Goal: Task Accomplishment & Management: Manage account settings

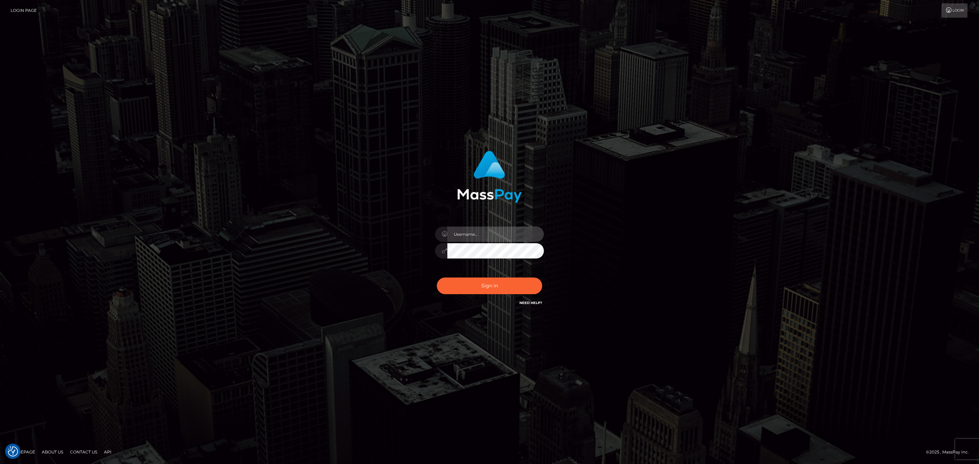
type input "[PERSON_NAME].megabonanza"
drag, startPoint x: 679, startPoint y: 141, endPoint x: 567, endPoint y: 119, distance: 114.4
drag, startPoint x: 602, startPoint y: 139, endPoint x: 684, endPoint y: 146, distance: 82.9
click at [510, 288] on button "Sign in" at bounding box center [489, 286] width 105 height 17
type input "[PERSON_NAME].megabonanza"
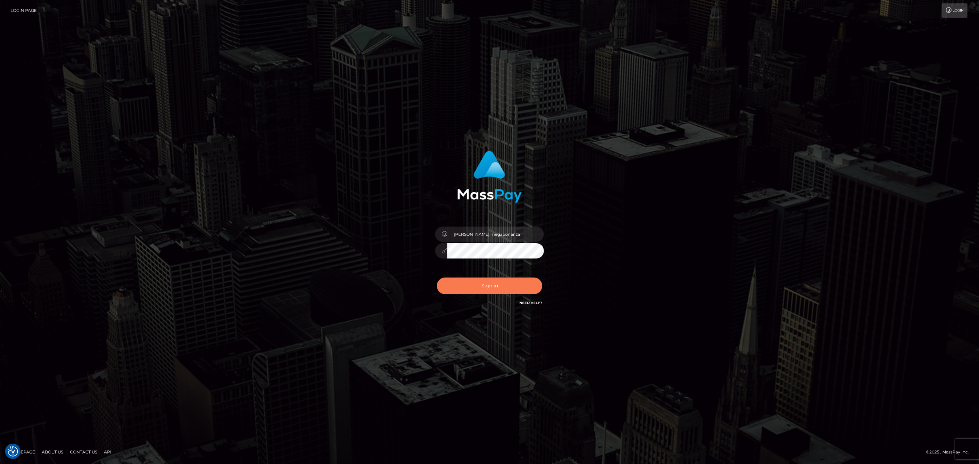
click at [492, 287] on button "Sign in" at bounding box center [489, 286] width 105 height 17
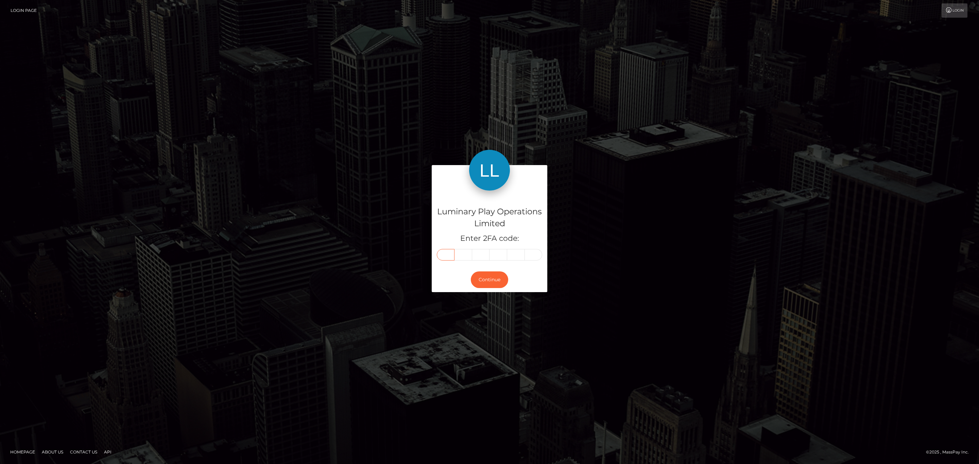
click at [450, 260] on input "text" at bounding box center [446, 255] width 18 height 12
paste input "7"
type input "7"
type input "8"
type input "1"
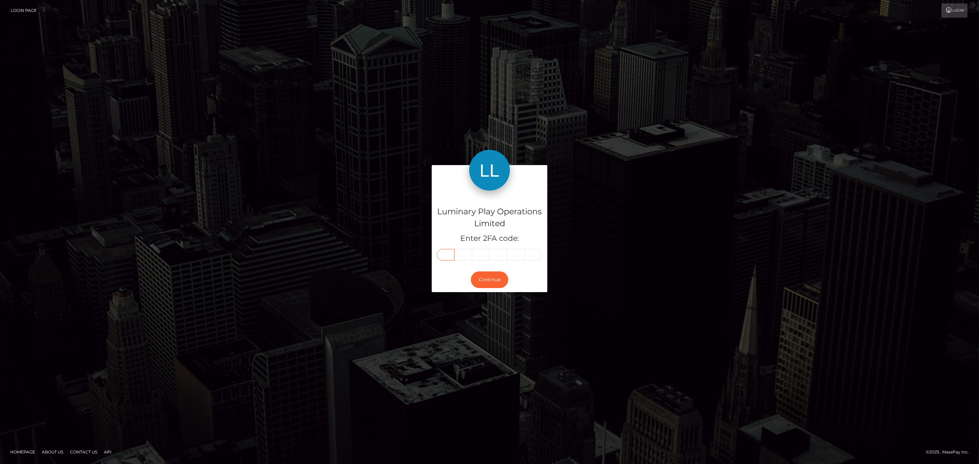
type input "5"
type input "1"
type input "4"
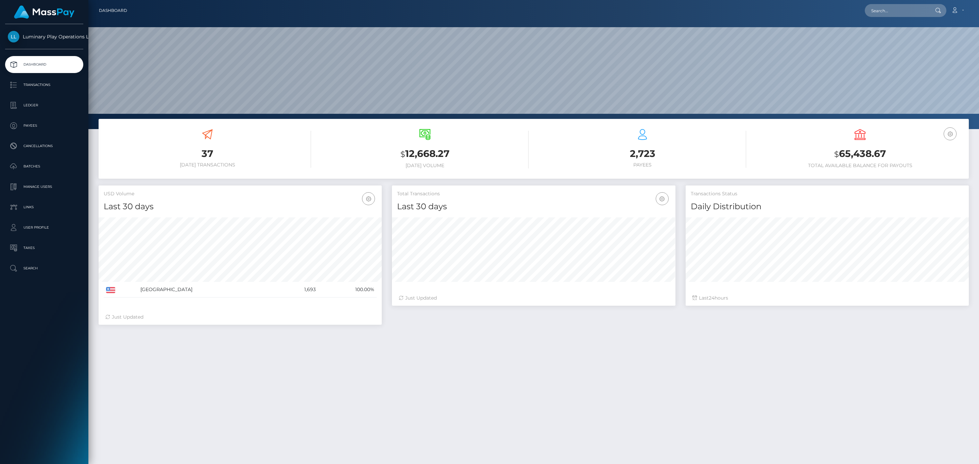
scroll to position [120, 283]
click at [868, 159] on h3 "$ 65,438.67" at bounding box center [859, 154] width 207 height 14
copy h3 "65,438.67"
click at [954, 4] on link "Account" at bounding box center [957, 10] width 20 height 14
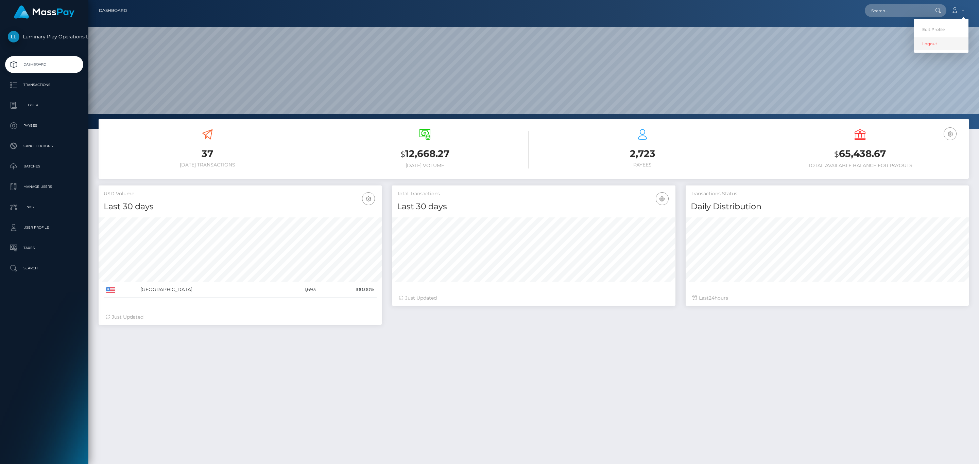
click at [934, 47] on link "Logout" at bounding box center [941, 43] width 54 height 13
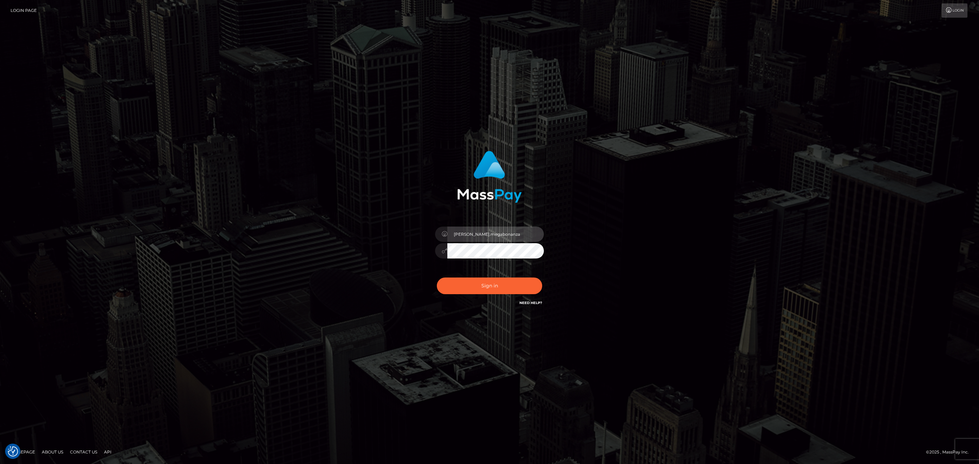
click at [505, 241] on input "sean.megabonanza" at bounding box center [495, 234] width 96 height 15
type input "Sean.silversocial1"
click at [506, 282] on button "Sign in" at bounding box center [489, 286] width 105 height 17
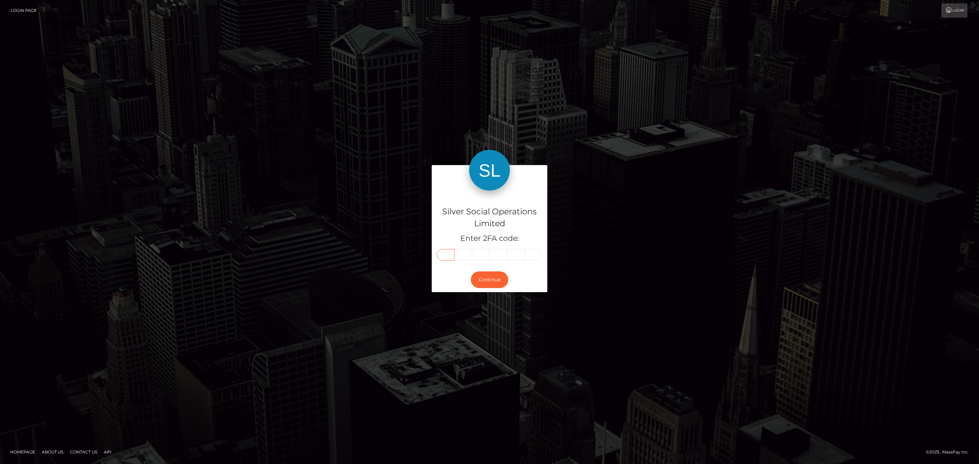
click at [445, 254] on input "text" at bounding box center [446, 255] width 18 height 12
paste input "1"
type input "1"
type input "2"
type input "7"
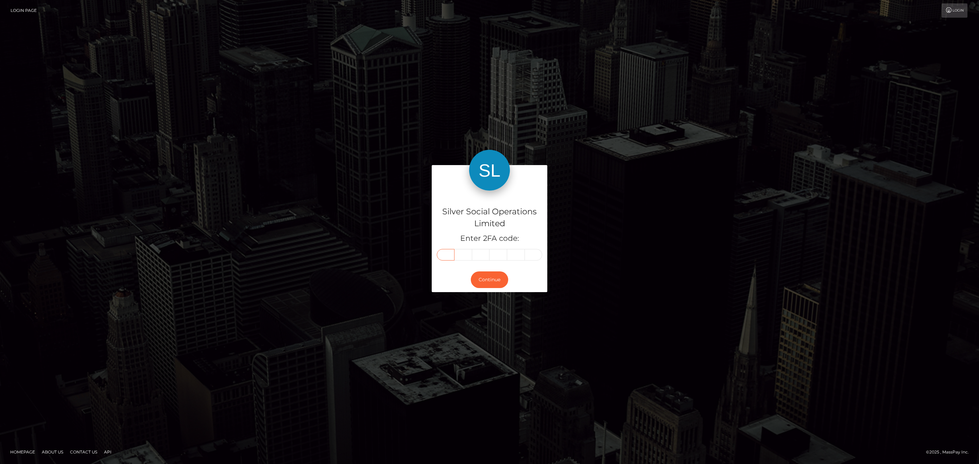
type input "7"
type input "0"
drag, startPoint x: 657, startPoint y: 129, endPoint x: 570, endPoint y: 115, distance: 88.8
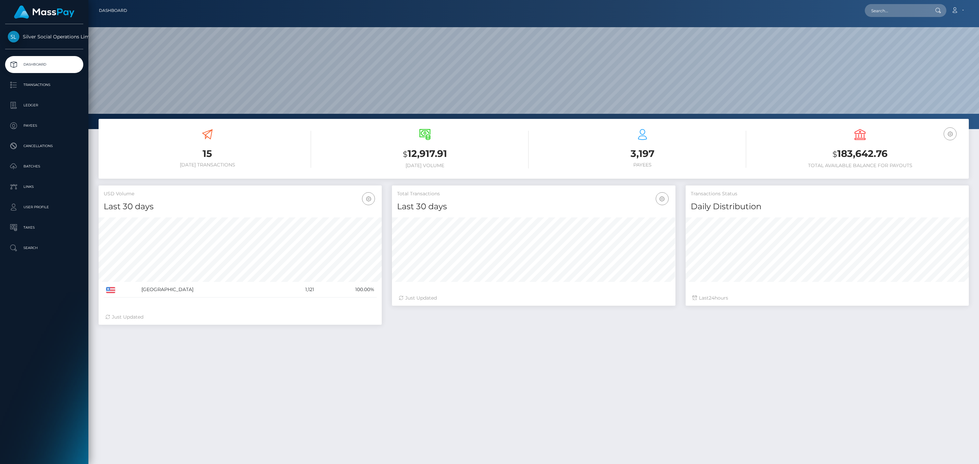
scroll to position [120, 283]
click at [850, 151] on h3 "$ 183,642.76" at bounding box center [859, 154] width 207 height 14
copy h3 "183,642.76"
click at [950, 9] on link "Account" at bounding box center [957, 10] width 20 height 14
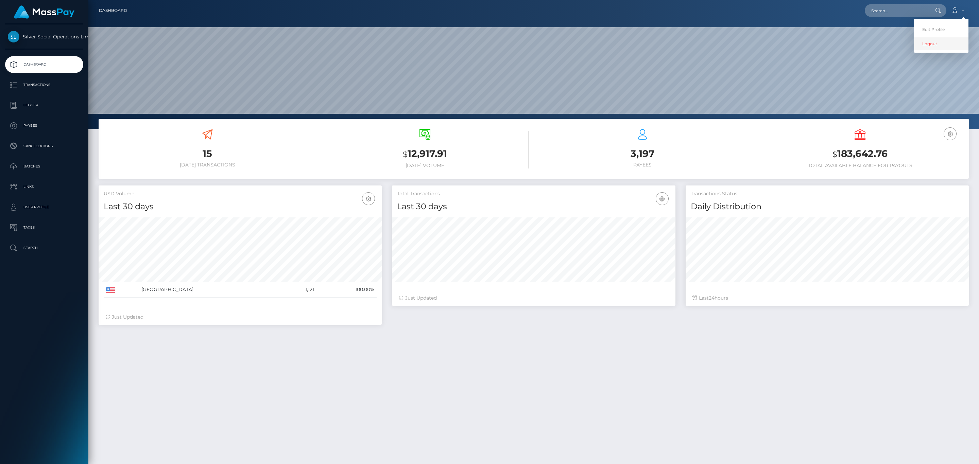
click at [932, 46] on link "Logout" at bounding box center [941, 43] width 54 height 13
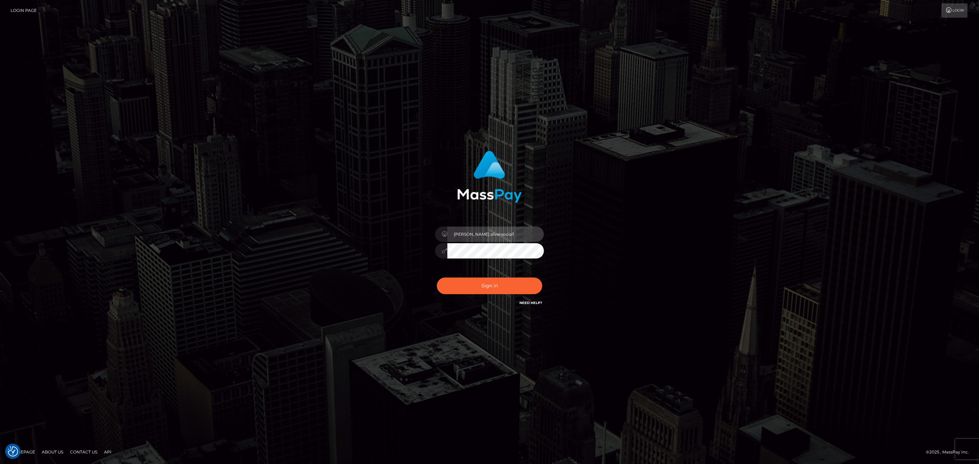
click at [470, 235] on input "Sean.silversocial1" at bounding box center [495, 234] width 96 height 15
click at [515, 233] on input "sean.megabonanza" at bounding box center [495, 234] width 96 height 15
type input "sean.ace"
click at [493, 281] on button "Sign in" at bounding box center [489, 286] width 105 height 17
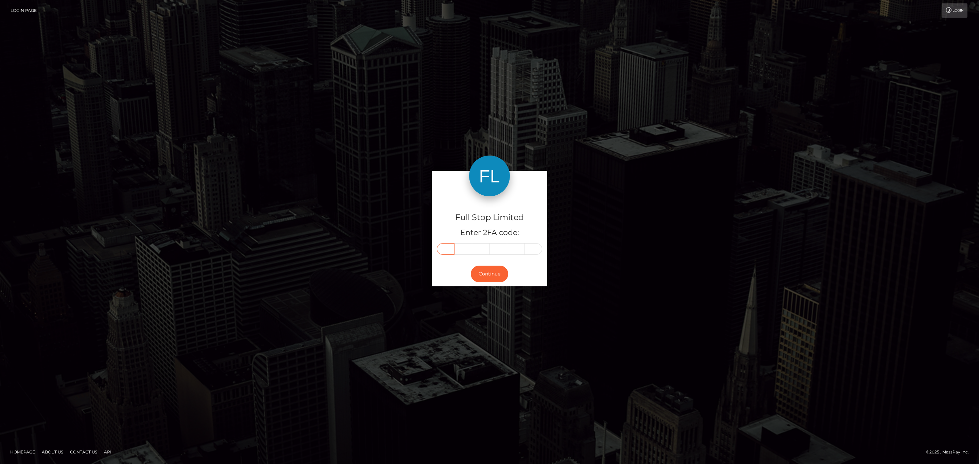
click at [443, 253] on input "text" at bounding box center [446, 249] width 18 height 12
paste input "9"
type input "9"
type input "3"
type input "9"
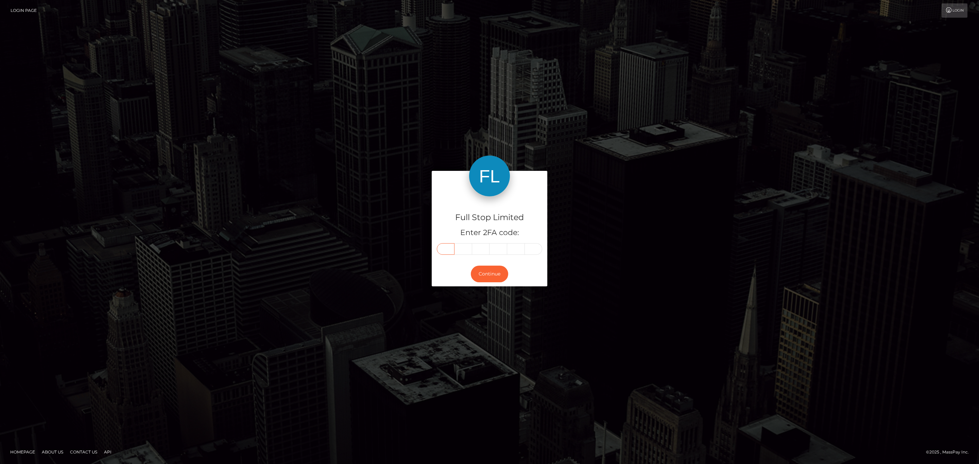
type input "8"
type input "5"
type input "2"
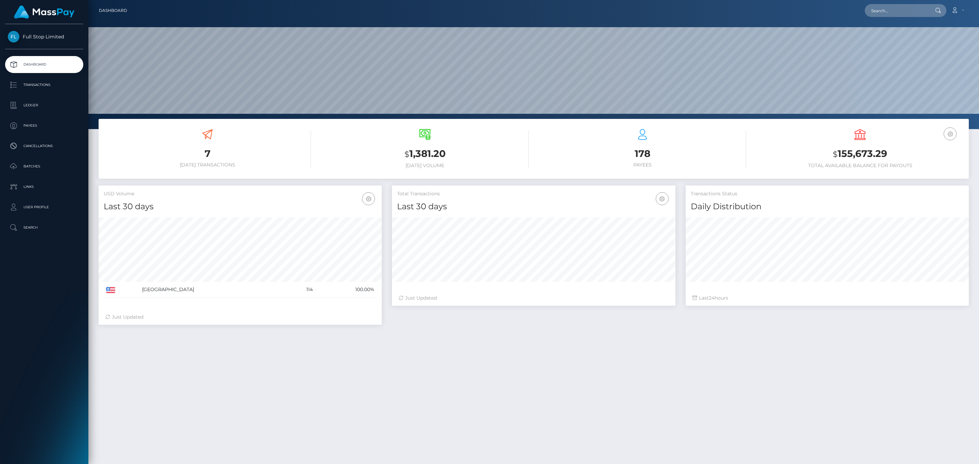
scroll to position [120, 283]
click at [847, 151] on h3 "$ 155,673.29" at bounding box center [859, 154] width 207 height 14
copy h3 "155,673.29"
click at [954, 3] on link "Account" at bounding box center [957, 10] width 20 height 14
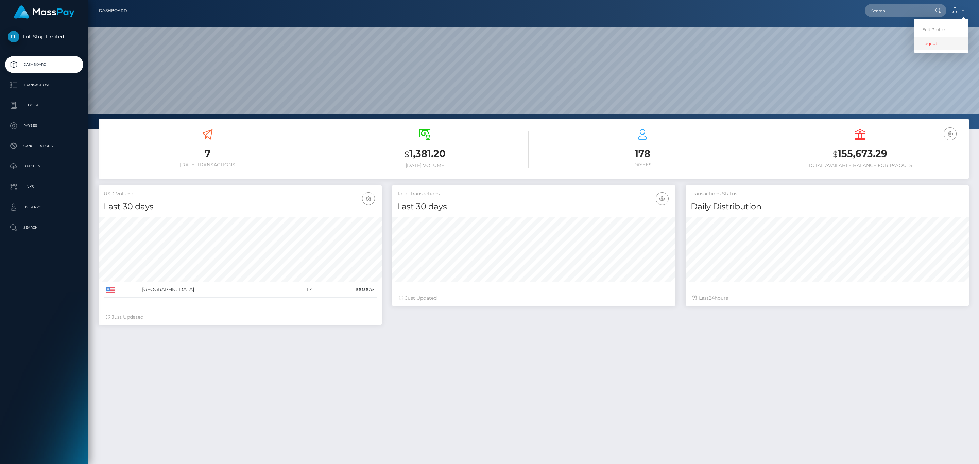
click at [932, 44] on link "Logout" at bounding box center [941, 43] width 54 height 13
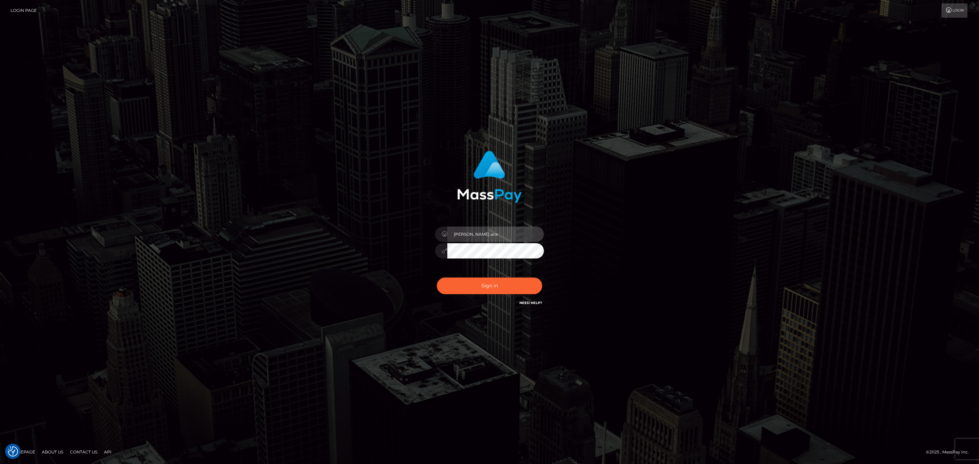
click at [478, 237] on input "sean.ace" at bounding box center [495, 234] width 96 height 15
type input "Sean.silversocial1"
click at [515, 293] on button "Sign in" at bounding box center [489, 286] width 105 height 17
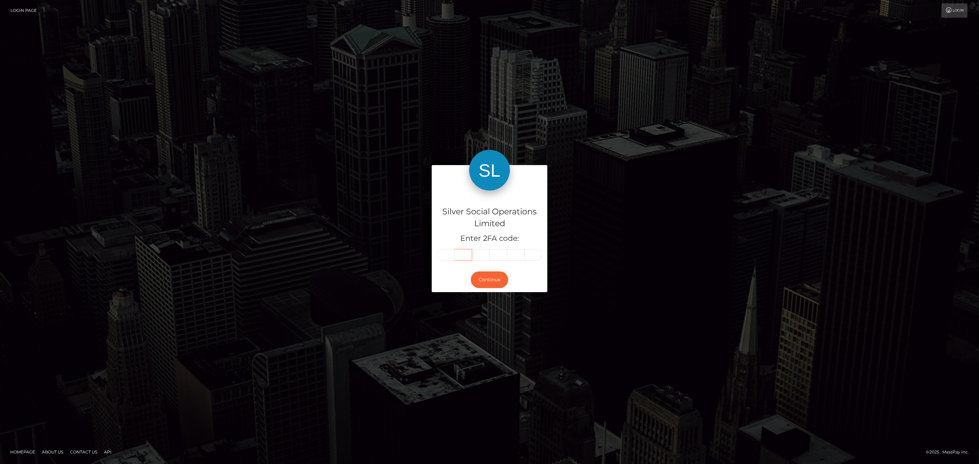
click at [453, 256] on div at bounding box center [489, 255] width 105 height 12
click at [449, 254] on input "text" at bounding box center [446, 255] width 18 height 12
paste input "9"
type input "9"
type input "0"
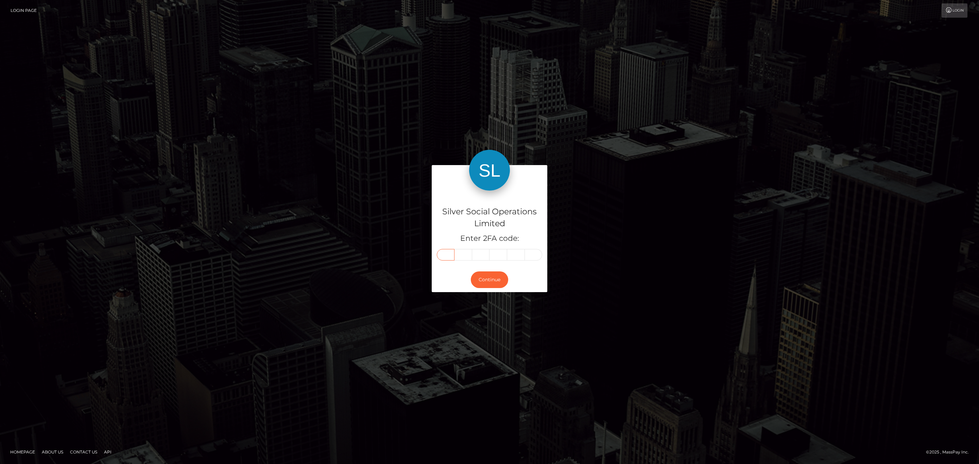
type input "7"
type input "5"
type input "1"
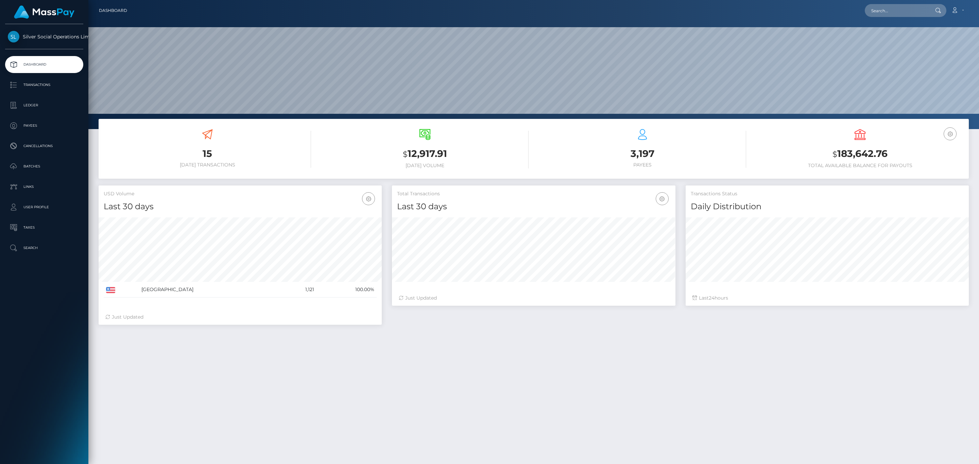
scroll to position [120, 283]
click at [63, 86] on p "Transactions" at bounding box center [44, 85] width 73 height 10
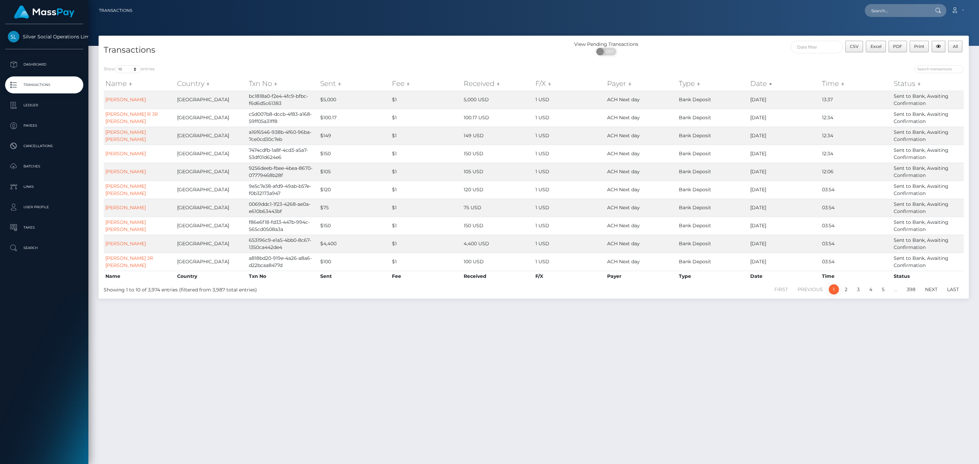
click at [611, 53] on span "OFF" at bounding box center [608, 51] width 17 height 7
checkbox input "true"
click at [824, 50] on input "text" at bounding box center [816, 47] width 52 height 13
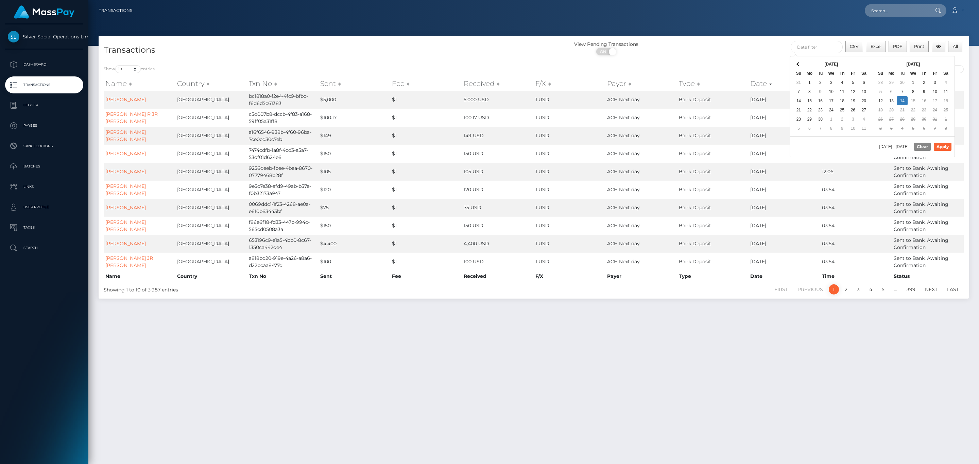
drag, startPoint x: 935, startPoint y: 56, endPoint x: 933, endPoint y: 64, distance: 8.3
click at [935, 56] on div "[DATE] Su Mo Tu We Th Fr Sa 28 29 30 1 2 3 4 5 6 7 8 9 10 11 12 13 14 15 16 17 …" at bounding box center [913, 96] width 82 height 80
click at [938, 149] on button "Apply" at bounding box center [942, 147] width 18 height 8
type input "[DATE] - [DATE]"
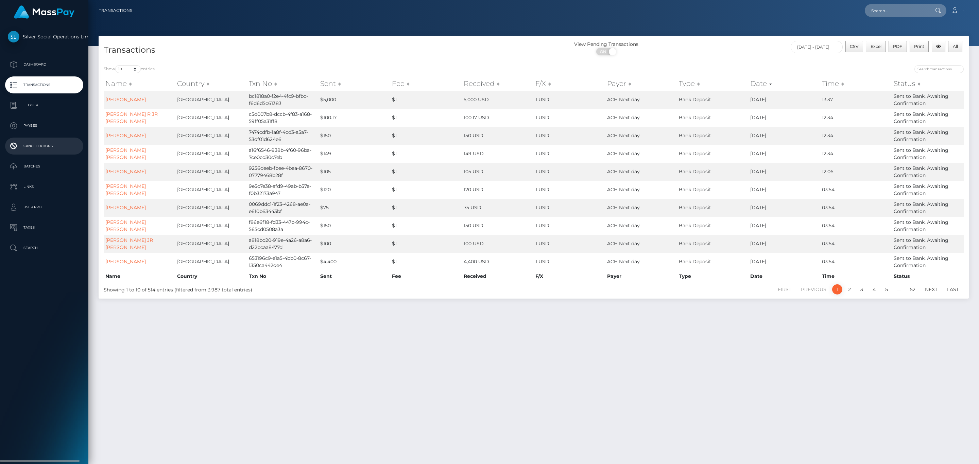
click at [40, 145] on p "Cancellations" at bounding box center [44, 146] width 73 height 10
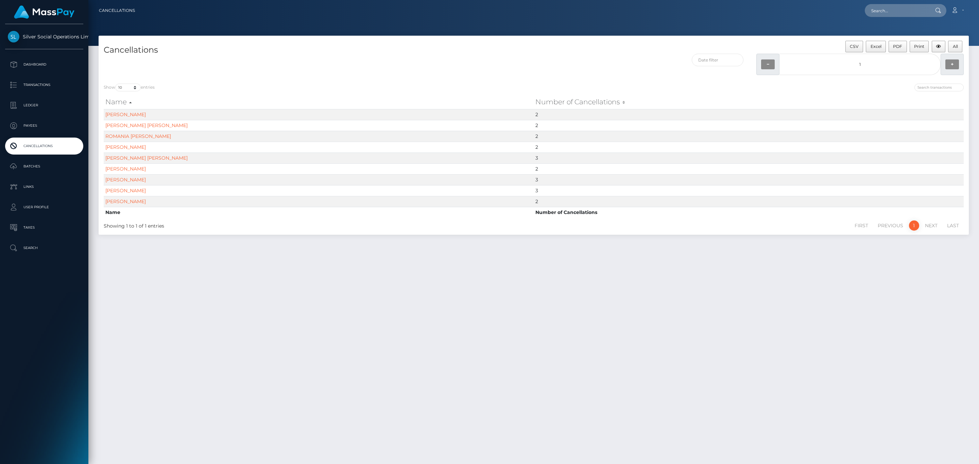
click at [727, 67] on div at bounding box center [641, 66] width 217 height 25
click at [726, 60] on input "text" at bounding box center [717, 60] width 52 height 13
click at [840, 160] on button "Apply" at bounding box center [845, 160] width 18 height 8
type input "10/01/2025 - 10/14/2025"
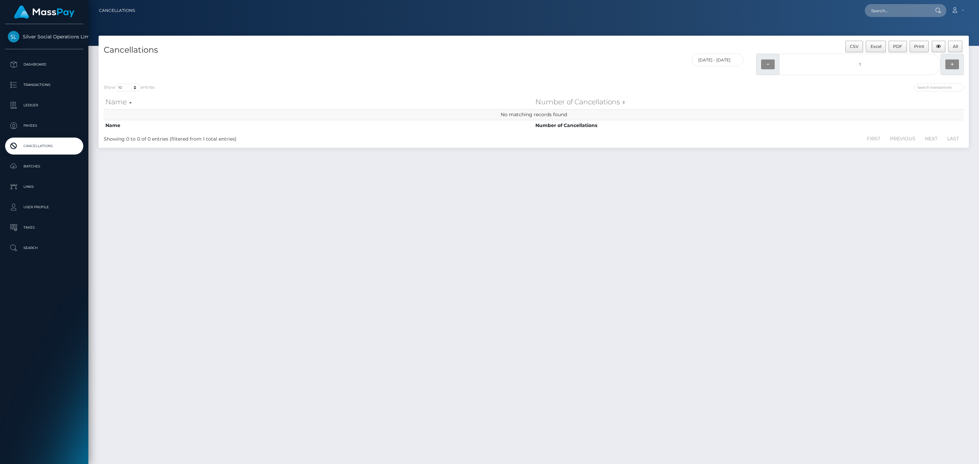
click at [616, 120] on td "No matching records found" at bounding box center [534, 114] width 860 height 11
click at [44, 82] on p "Transactions" at bounding box center [44, 85] width 73 height 10
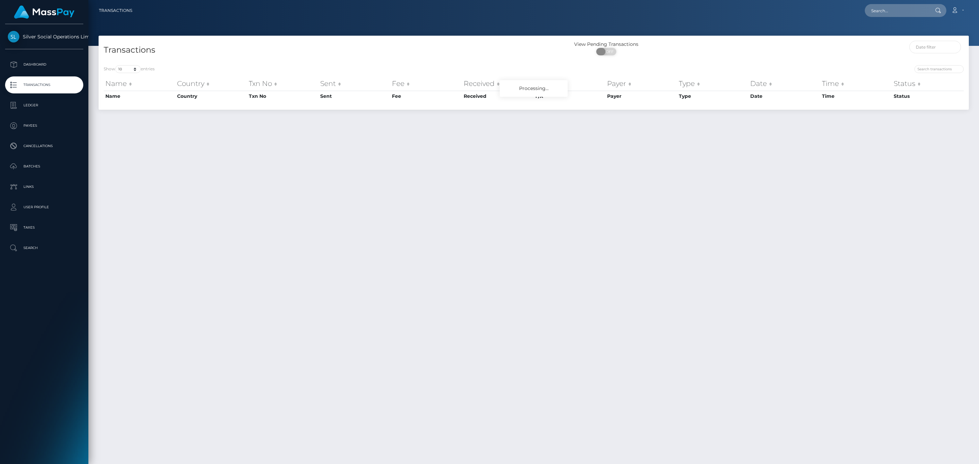
click at [606, 51] on span "OFF" at bounding box center [608, 51] width 17 height 7
checkbox input "true"
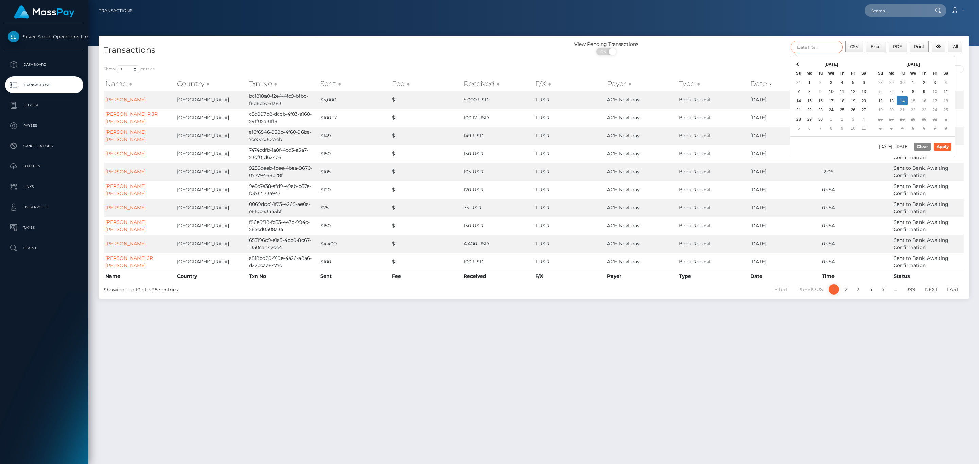
click at [806, 52] on input "text" at bounding box center [816, 47] width 52 height 13
click at [930, 58] on div "Oct 2025 Su Mo Tu We Th Fr Sa 28 29 30 1 2 3 4 5 6 7 8 9 10 11 12 13 14 15 16 1…" at bounding box center [913, 96] width 82 height 80
click at [936, 147] on button "Apply" at bounding box center [942, 147] width 18 height 8
type input "[DATE] - [DATE]"
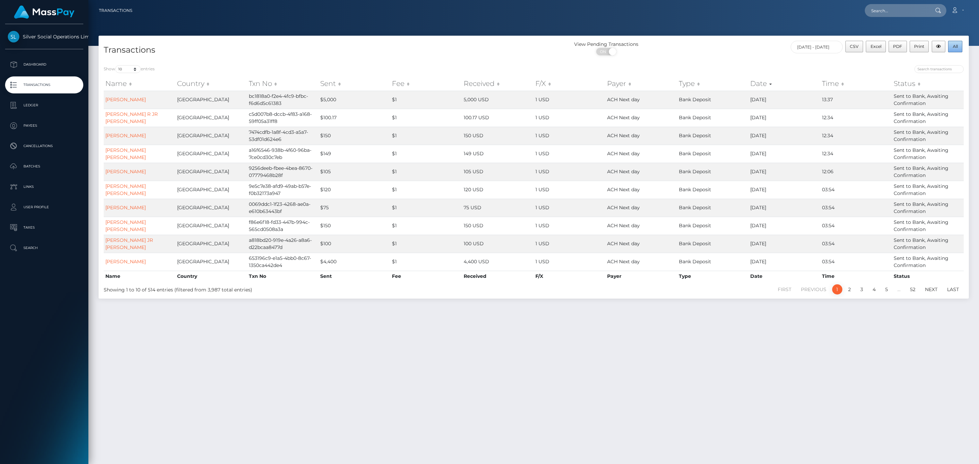
click at [956, 48] on span "All" at bounding box center [954, 46] width 5 height 5
click at [952, 9] on icon at bounding box center [954, 9] width 7 height 5
click at [924, 42] on link "Logout" at bounding box center [941, 43] width 54 height 13
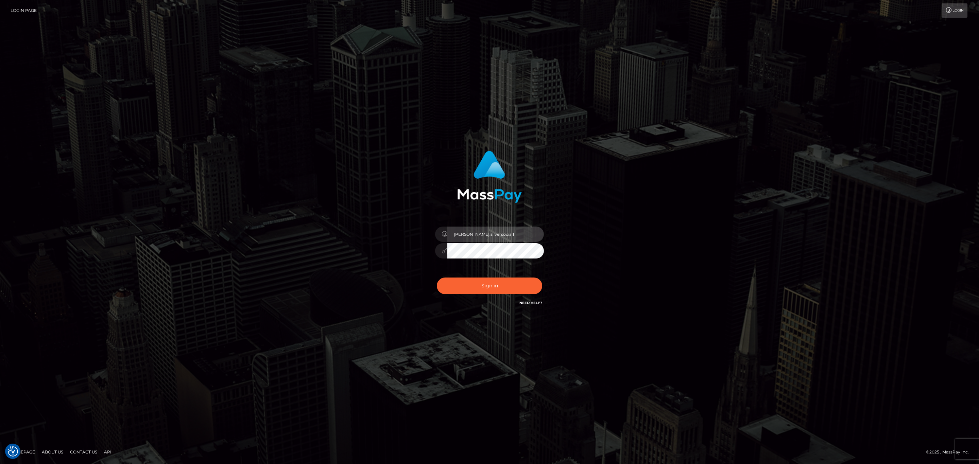
click at [478, 236] on input "[PERSON_NAME].silversocial1" at bounding box center [495, 234] width 96 height 15
type input "[PERSON_NAME].megabonanza"
click at [494, 275] on div "Sign in Need Help?" at bounding box center [489, 289] width 119 height 30
click at [493, 283] on button "Sign in" at bounding box center [489, 286] width 105 height 17
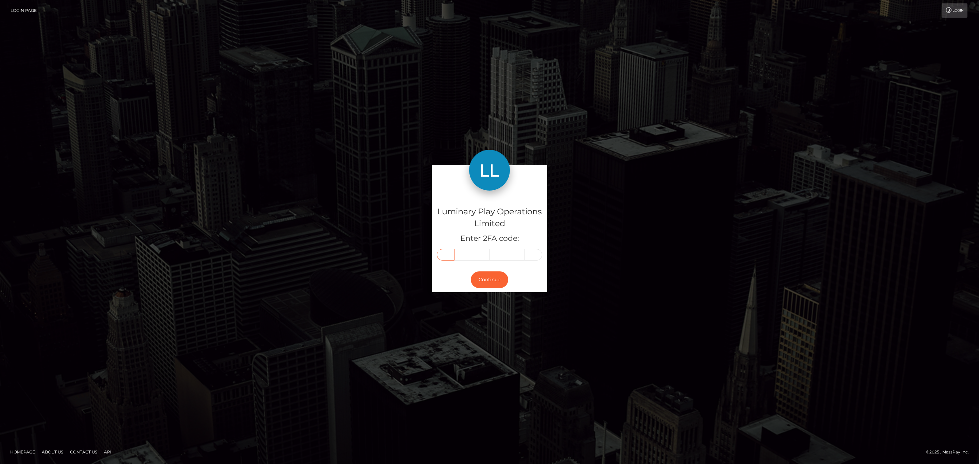
click at [443, 255] on input "text" at bounding box center [446, 255] width 18 height 12
paste input "3"
type input "3"
type input "4"
type input "5"
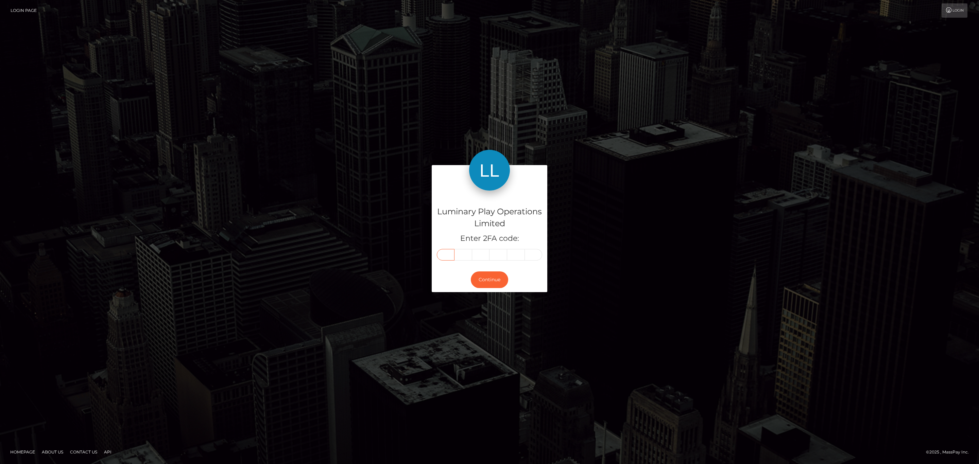
type input "7"
type input "9"
type input "0"
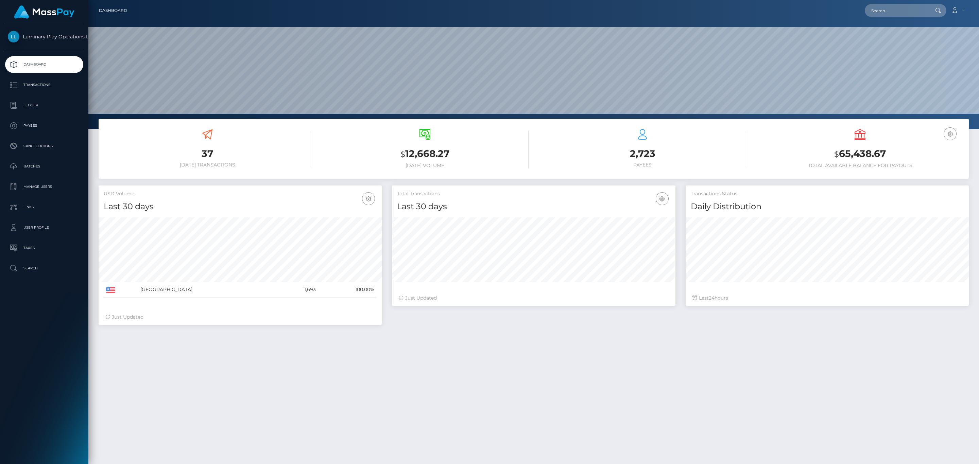
scroll to position [120, 283]
click at [37, 86] on p "Transactions" at bounding box center [44, 85] width 73 height 10
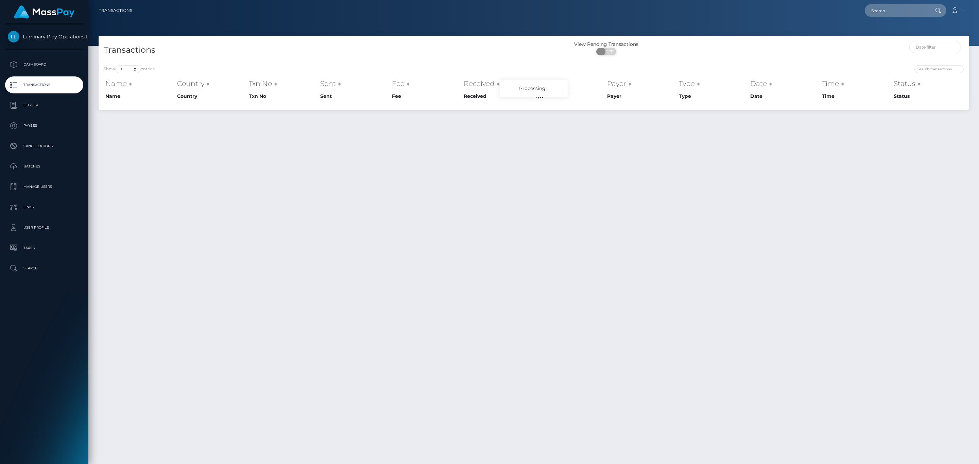
click at [610, 50] on span "OFF" at bounding box center [608, 51] width 17 height 7
checkbox input "true"
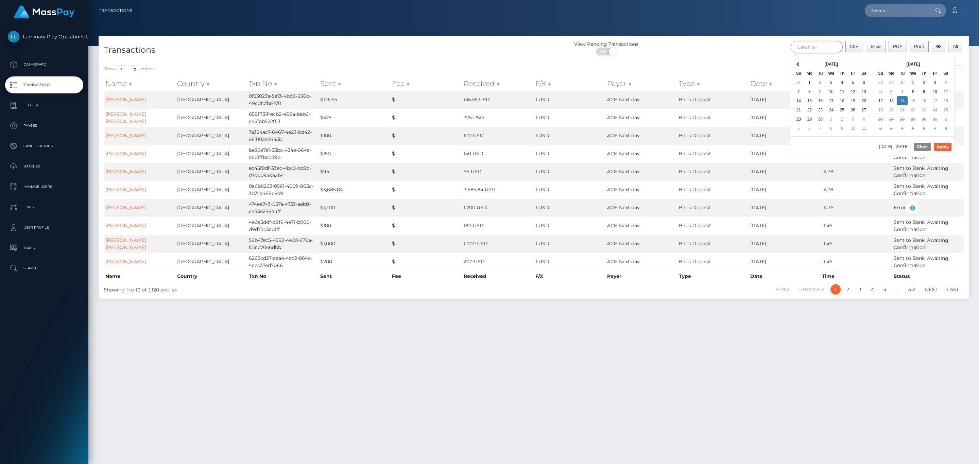
click at [819, 48] on input "text" at bounding box center [816, 47] width 52 height 13
click at [941, 147] on button "Apply" at bounding box center [942, 147] width 18 height 8
type input "10/01/2025 - 10/14/2025"
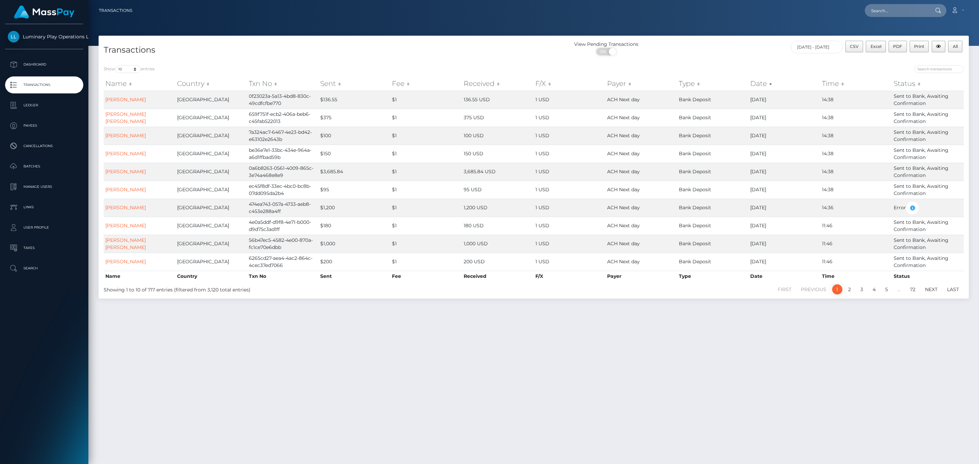
click at [706, 43] on div "View Pending Transactions ON OFF" at bounding box center [641, 50] width 217 height 18
click at [956, 47] on span "All" at bounding box center [954, 46] width 5 height 5
click at [958, 12] on icon at bounding box center [954, 9] width 7 height 5
click at [931, 50] on div "Edit Profile Logout" at bounding box center [941, 36] width 54 height 34
click at [957, 14] on link "Account" at bounding box center [957, 10] width 20 height 14
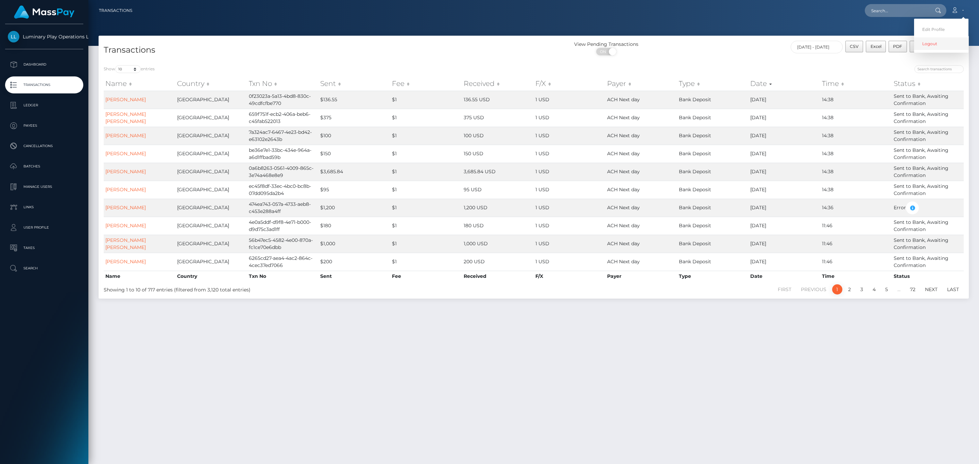
click at [946, 48] on link "Logout" at bounding box center [941, 43] width 54 height 13
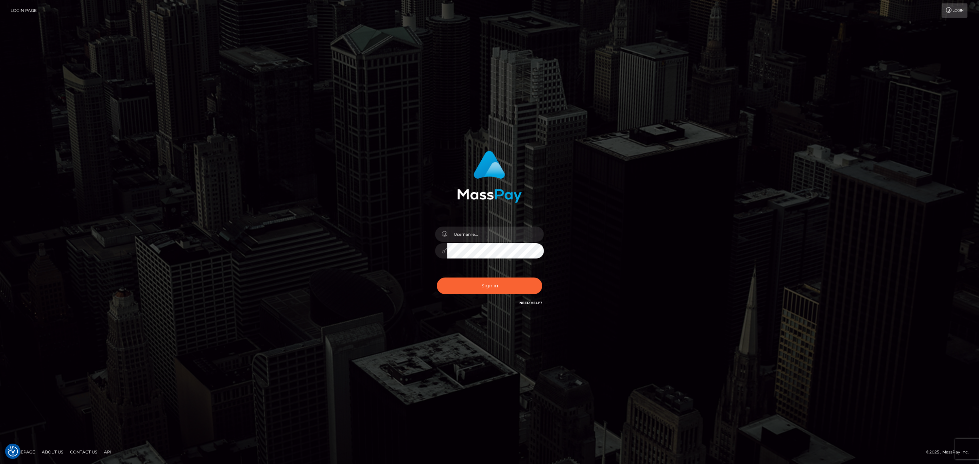
checkbox input "true"
drag, startPoint x: 478, startPoint y: 231, endPoint x: 475, endPoint y: 228, distance: 3.9
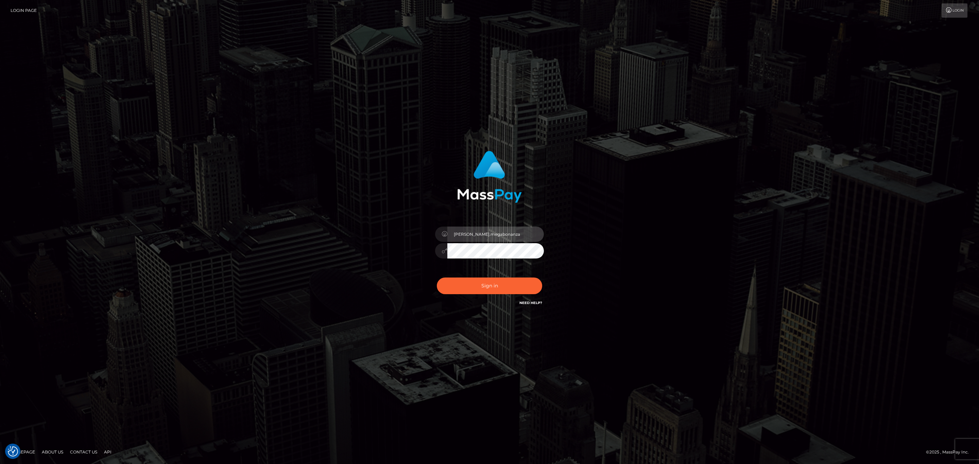
click at [478, 231] on input "[PERSON_NAME].megabonanza" at bounding box center [495, 234] width 96 height 15
type input "[PERSON_NAME].ace"
click at [509, 271] on div "[PERSON_NAME].ace" at bounding box center [489, 248] width 119 height 52
click at [507, 281] on button "Sign in" at bounding box center [489, 286] width 105 height 17
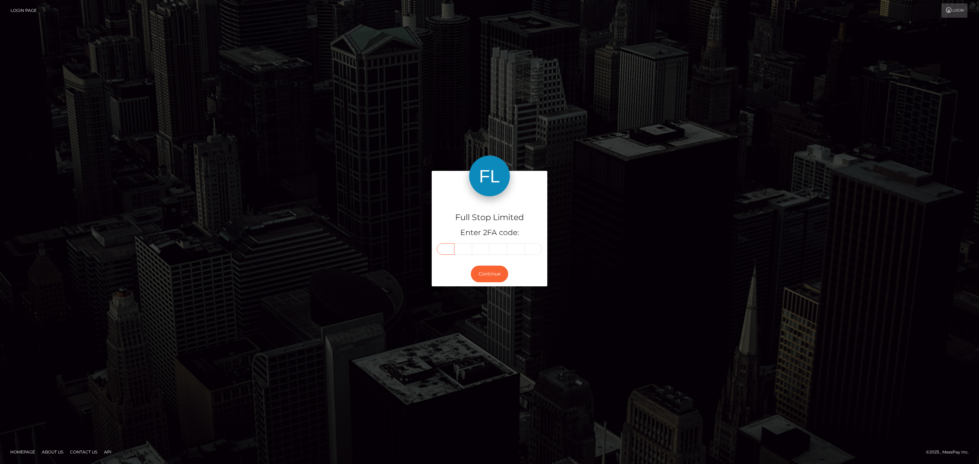
click at [446, 246] on input "text" at bounding box center [446, 249] width 18 height 12
paste input "2"
type input "2"
type input "0"
type input "8"
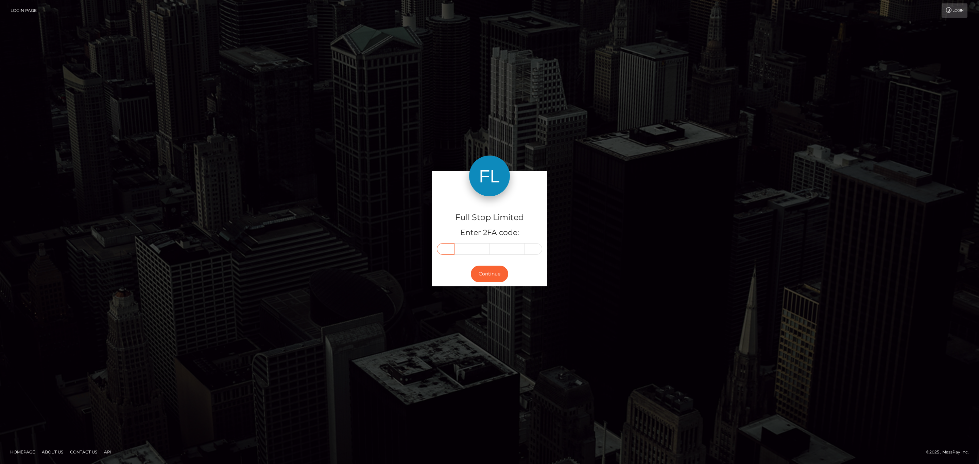
type input "5"
type input "7"
type input "3"
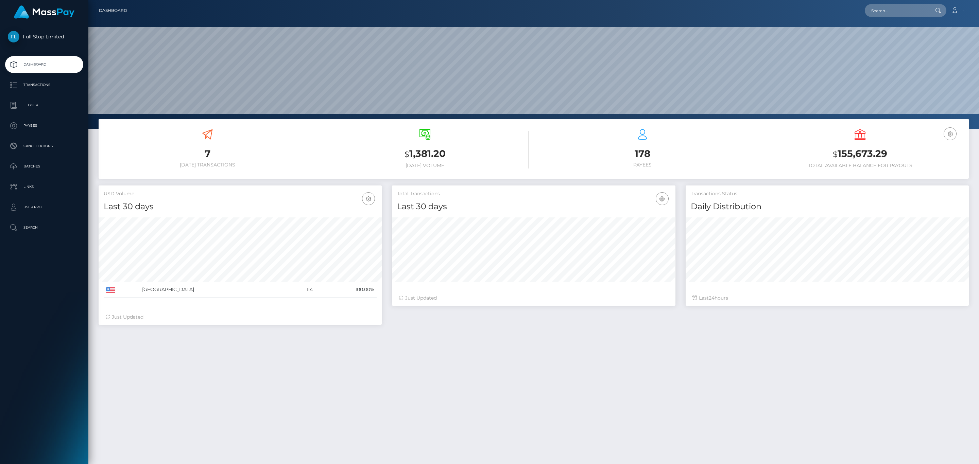
scroll to position [120, 283]
click at [55, 81] on p "Transactions" at bounding box center [44, 85] width 73 height 10
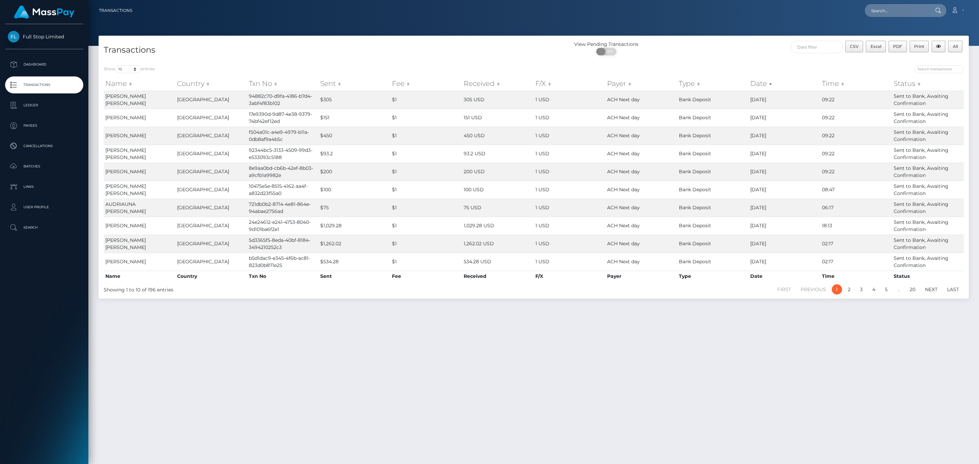
click at [614, 52] on span "OFF" at bounding box center [608, 51] width 17 height 7
checkbox input "true"
click at [810, 45] on input "text" at bounding box center [816, 47] width 52 height 13
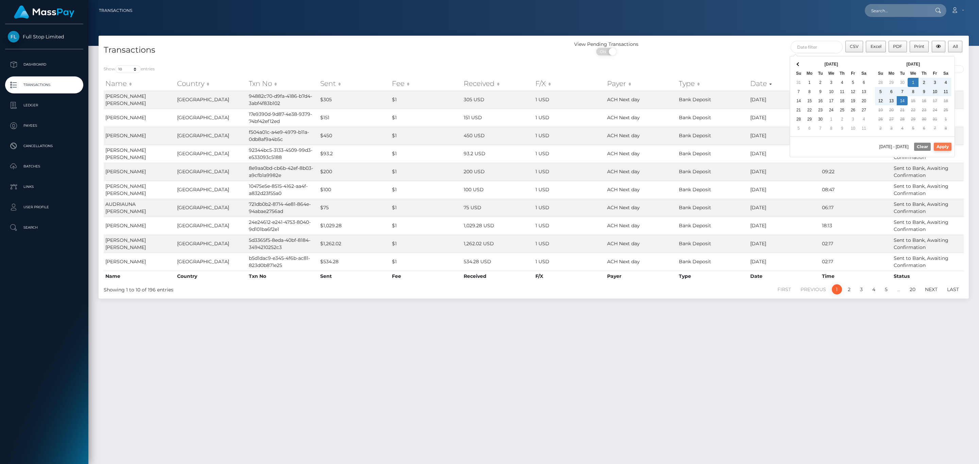
click at [946, 145] on button "Apply" at bounding box center [942, 147] width 18 height 8
type input "[DATE] - [DATE]"
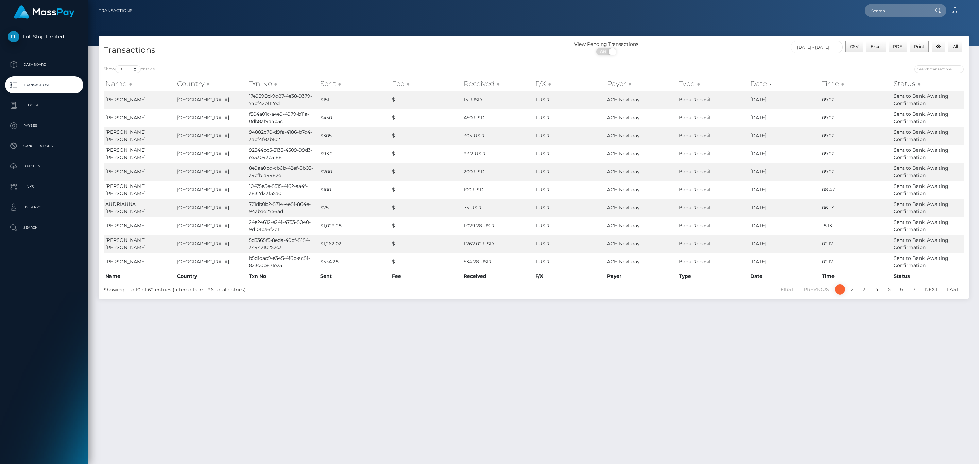
click at [705, 60] on div "Show 10 25 50 100 250 500 1,000 3,500 entries Name Country Txn No Sent Fee Rece…" at bounding box center [534, 179] width 870 height 239
click at [955, 46] on span "All" at bounding box center [954, 46] width 5 height 5
